Goal: Obtain resource: Obtain resource

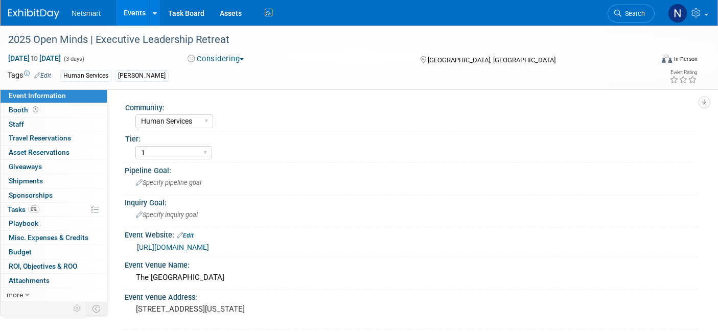
select select "Human Services"
select select "1"
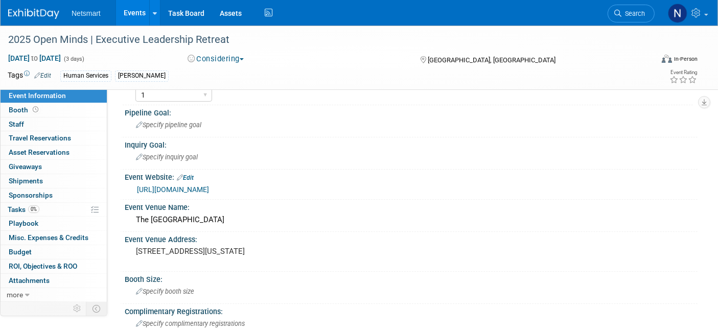
scroll to position [58, 0]
click at [623, 10] on span "Search" at bounding box center [633, 14] width 24 height 8
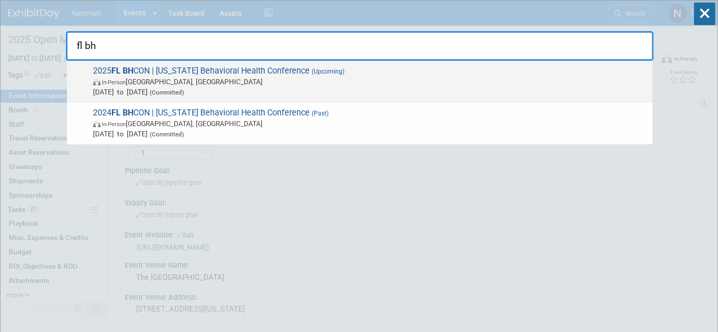
type input "fl bh"
click at [251, 75] on span "2025 FL BH CON | [US_STATE] Behavioral Health Conference (Upcoming) In-Person […" at bounding box center [369, 81] width 558 height 31
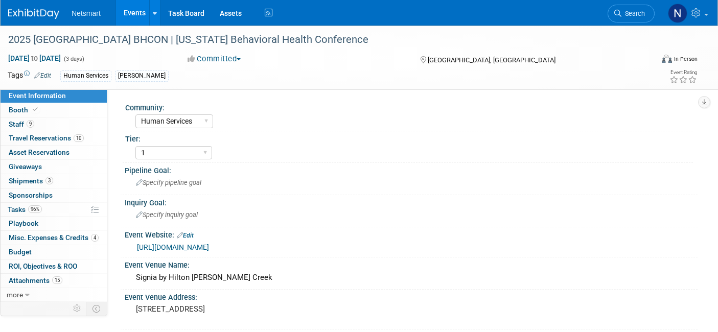
select select "Human Services"
select select "1"
select select "Yes"
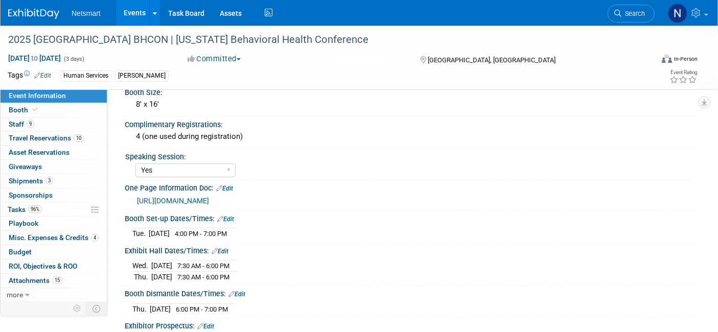
scroll to position [247, 0]
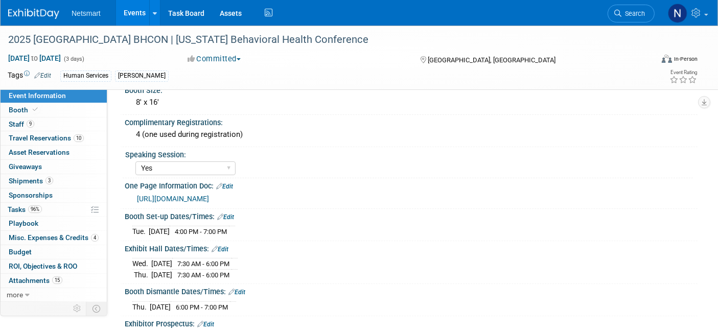
click at [209, 195] on link "https://ntst.sharepoint.com/:p:/s/HSTradeshowsEvents/EYdzmsVtd6BFub7ccZgXPO8BZA…" at bounding box center [173, 199] width 72 height 8
